Goal: Contribute content: Contribute content

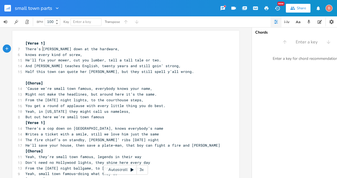
click at [41, 49] on span "There’s [PERSON_NAME] down at the hardware," at bounding box center [72, 49] width 94 height 5
click at [33, 50] on span "[PERSON_NAME] down at the hardware," at bounding box center [63, 49] width 77 height 5
type textarea "works"
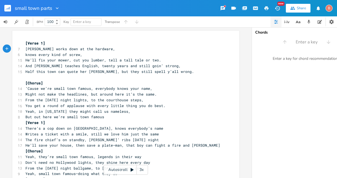
click at [90, 51] on pre "[PERSON_NAME] works down at the hardware," at bounding box center [123, 49] width 198 height 6
type textarea "store he knows every kind of screw"
click at [81, 53] on pre "knows every kind of screw," at bounding box center [123, 55] width 198 height 6
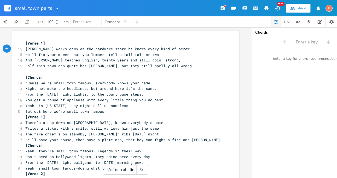
click at [129, 56] on span "He’ll fix your mower, cut you lumber, tell a tall tale or two." at bounding box center [93, 54] width 136 height 5
type textarea "you a"
click at [33, 61] on span "And [PERSON_NAME] teaches English, twenty years and still goin’ strong," at bounding box center [102, 60] width 155 height 5
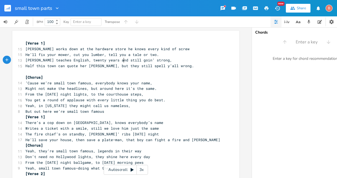
click at [121, 61] on span "[PERSON_NAME] teaches English, twenty years and still goin’ strong," at bounding box center [98, 60] width 147 height 5
click at [86, 67] on span "Half this town can quote her [PERSON_NAME], but they still spell y’all wrong." at bounding box center [109, 66] width 169 height 5
click at [175, 67] on span "Half this town can quote [PERSON_NAME], but they still spell y’all wrong." at bounding box center [105, 66] width 160 height 5
click at [156, 61] on span "[PERSON_NAME] teaches English, twenty years still goin’ strong," at bounding box center [94, 60] width 138 height 5
click at [154, 56] on pre "He’ll fix your mower, cut you lumber, tell you a tale or two." at bounding box center [123, 55] width 198 height 6
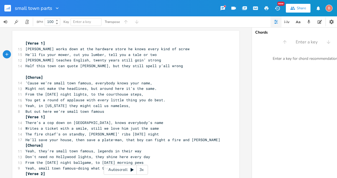
click at [173, 67] on pre "Half this town can quote [PERSON_NAME], but they still spell y’all wrong" at bounding box center [123, 66] width 198 height 6
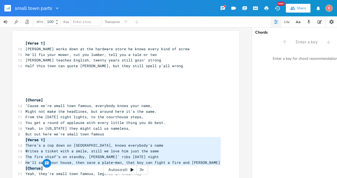
drag, startPoint x: 24, startPoint y: 141, endPoint x: 192, endPoint y: 167, distance: 170.3
click at [192, 167] on div "[Verse 1] 15 [PERSON_NAME] works down at the hardware store he knows every kind…" at bounding box center [123, 174] width 198 height 267
type textarea "​[Verse 1] There’s a cop down on Main Street, knows everybody’s name Writes a t…"
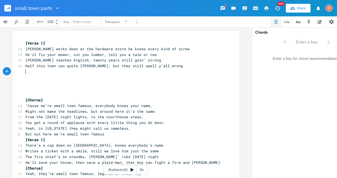
click at [24, 71] on pre "​" at bounding box center [123, 72] width 198 height 6
type textarea "​"
paste textarea
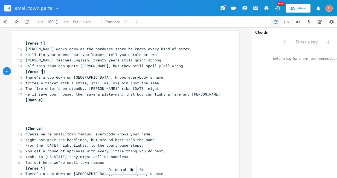
click at [41, 72] on span "[Verse 1]" at bounding box center [35, 71] width 20 height 5
type textarea "2"
click at [36, 73] on span "[Verse2]" at bounding box center [34, 71] width 18 height 5
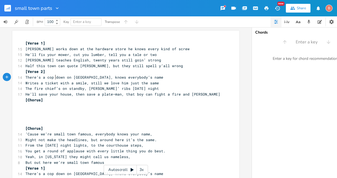
click at [53, 78] on span "There’s a cop down on [GEOGRAPHIC_DATA], knows everybody’s name" at bounding box center [94, 77] width 138 height 5
drag, startPoint x: 64, startPoint y: 78, endPoint x: 68, endPoint y: 79, distance: 4.1
click at [65, 78] on span "There’s a cop down on [GEOGRAPHIC_DATA], knows everybody’s name" at bounding box center [94, 77] width 138 height 5
type textarea "cruisin"
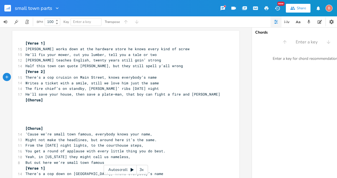
click at [105, 77] on span "There’s a cop cruisin on Main Street, knows everybody’s name" at bounding box center [90, 77] width 131 height 5
type textarea "he"
click at [154, 84] on span "Writes a ticket with a smile, still we love him just the same" at bounding box center [92, 83] width 134 height 5
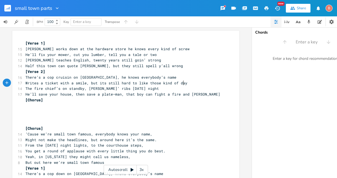
type textarea "but its still hard to like those kind of days"
click at [43, 101] on pre "[Chorus]" at bounding box center [123, 100] width 198 height 6
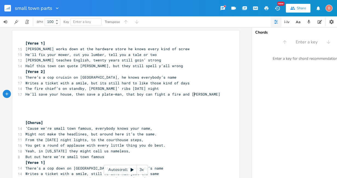
click at [28, 113] on pre "​" at bounding box center [123, 112] width 198 height 6
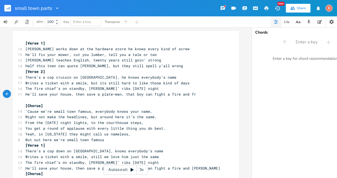
type textarea "y"
click at [174, 66] on pre "Half this town can quote [PERSON_NAME], but they still spell y’all wrong" at bounding box center [123, 66] width 198 height 6
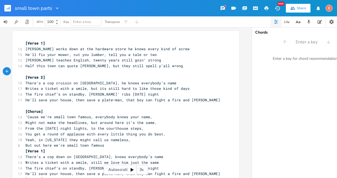
click at [101, 147] on pre "But out here we’re small town famous" at bounding box center [123, 146] width 198 height 6
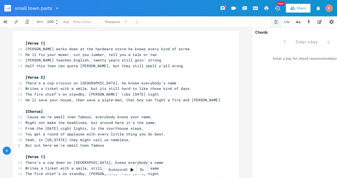
scroll to position [27, 0]
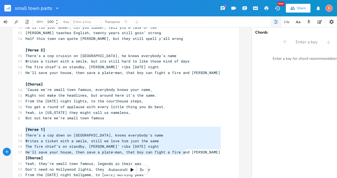
type textarea "[Verse 1] There’s a cop down on Main Street, knows everybody’s name Writes a ti…"
drag, startPoint x: 23, startPoint y: 131, endPoint x: 200, endPoint y: 154, distance: 178.6
click at [200, 154] on div "[Verse 1] 15 [PERSON_NAME] works down at the hardware store he knows every kind…" at bounding box center [123, 155] width 198 height 285
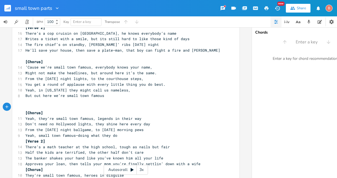
scroll to position [55, 0]
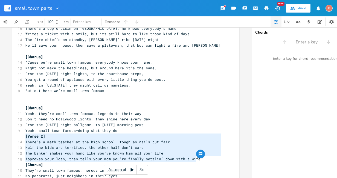
drag, startPoint x: 24, startPoint y: 137, endPoint x: 201, endPoint y: 160, distance: 178.7
click at [201, 160] on div "[Verse 1] 15 [PERSON_NAME] works down at the hardware store he knows every kind…" at bounding box center [123, 117] width 198 height 262
type textarea "​[Verse 2] There’s a math teacher at the high school, tough as nails but fair H…"
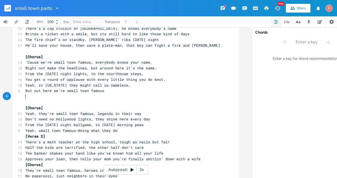
click at [26, 99] on pre "​" at bounding box center [123, 97] width 198 height 6
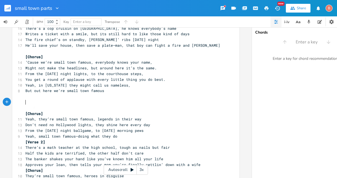
type textarea "​"
paste textarea
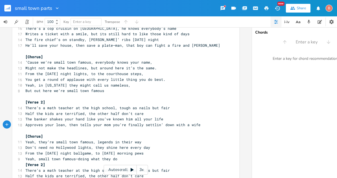
click at [41, 103] on span "[Verse 2]" at bounding box center [35, 102] width 20 height 5
type textarea "3"
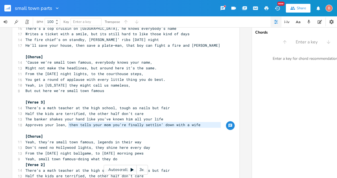
type textarea "then tells your mom you’re finally settlin’ down with a wife"
drag, startPoint x: 67, startPoint y: 125, endPoint x: 156, endPoint y: 133, distance: 89.9
click at [156, 133] on div "[Verse 1] 15 [PERSON_NAME] works down at the hardware store he knows every kind…" at bounding box center [123, 131] width 198 height 290
click at [169, 121] on pre "The banker shakes your hand like you’ve known him all your life" at bounding box center [123, 120] width 198 height 6
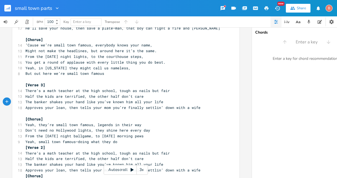
scroll to position [82, 0]
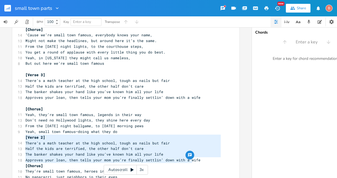
type textarea "[Verse 2] There’s a math teacher at the high school, tough as nails but fair Ha…"
drag, startPoint x: 23, startPoint y: 138, endPoint x: 195, endPoint y: 160, distance: 173.6
click at [195, 160] on div "[Verse 1] 15 [PERSON_NAME] works down at the hardware store he knows every kind…" at bounding box center [123, 103] width 198 height 290
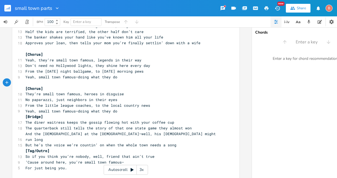
scroll to position [138, 0]
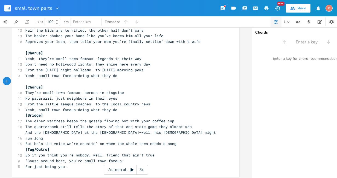
click at [114, 112] on pre "Yeah, small town famous—doing what they do" at bounding box center [123, 110] width 198 height 6
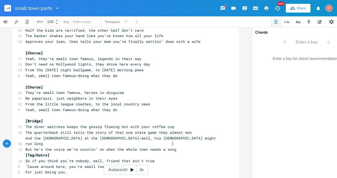
click at [171, 147] on pre "But he’s the voice we’re countin’ on when the whole town needs a song" at bounding box center [123, 150] width 198 height 6
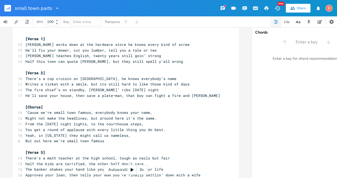
scroll to position [0, 0]
